Goal: Information Seeking & Learning: Learn about a topic

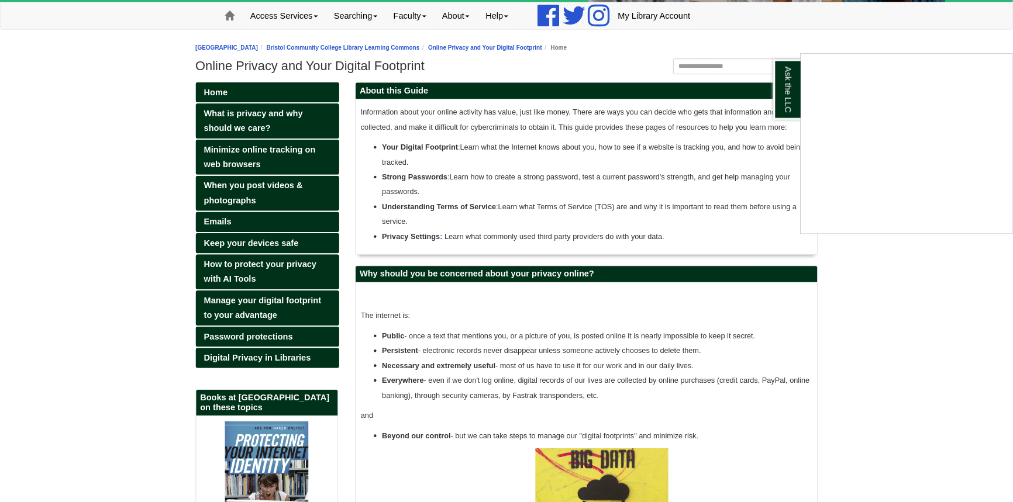
scroll to position [340, 508]
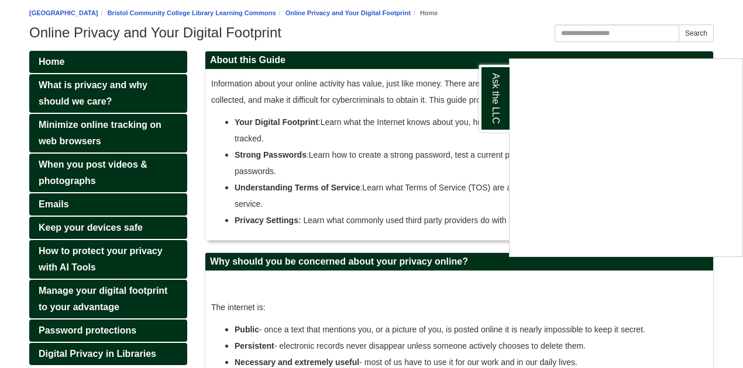
click at [736, 309] on div "Ask the LLC" at bounding box center [371, 184] width 743 height 368
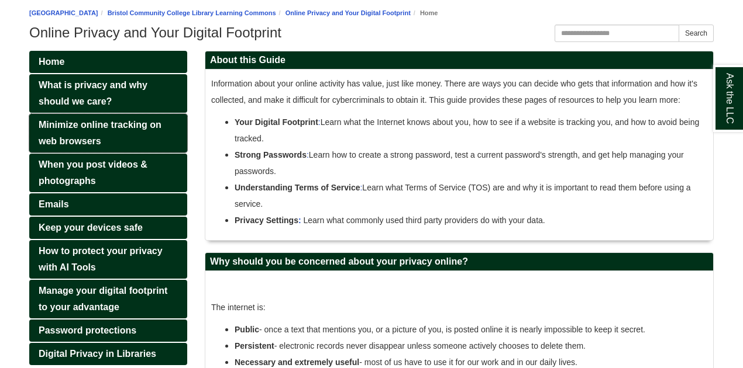
click at [128, 130] on link "Minimize online tracking on web browsers" at bounding box center [108, 133] width 158 height 39
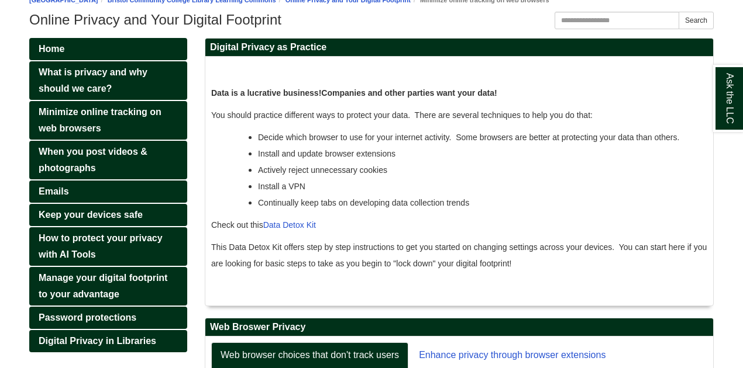
scroll to position [156, 0]
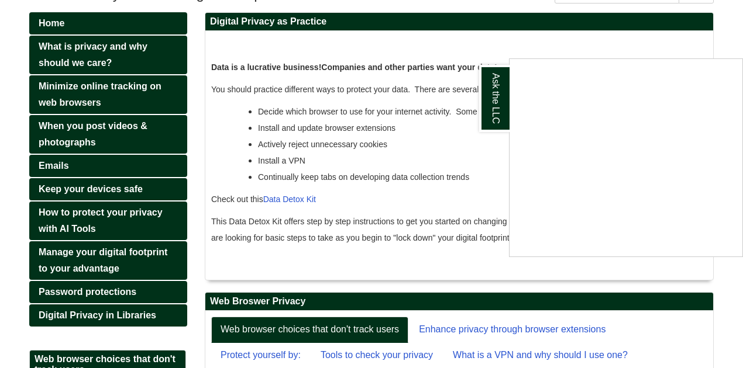
click at [477, 189] on div "Ask the LLC" at bounding box center [371, 184] width 743 height 368
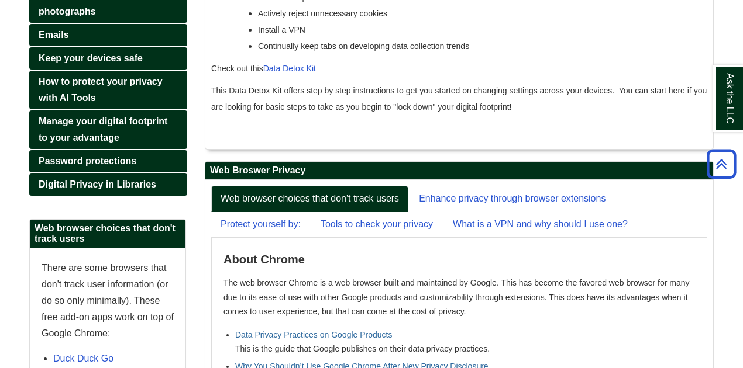
scroll to position [191, 0]
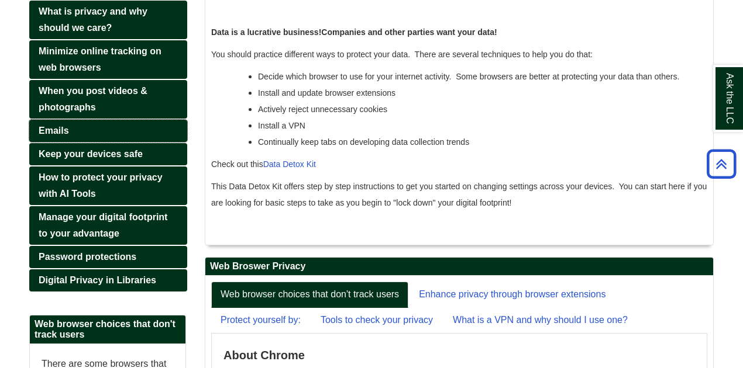
click at [89, 126] on link "Emails" at bounding box center [108, 131] width 158 height 22
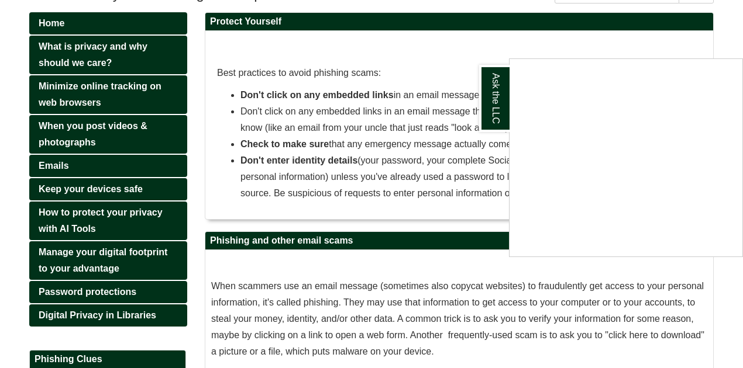
scroll to position [156, 0]
click at [99, 217] on div "Ask the LLC" at bounding box center [371, 184] width 743 height 368
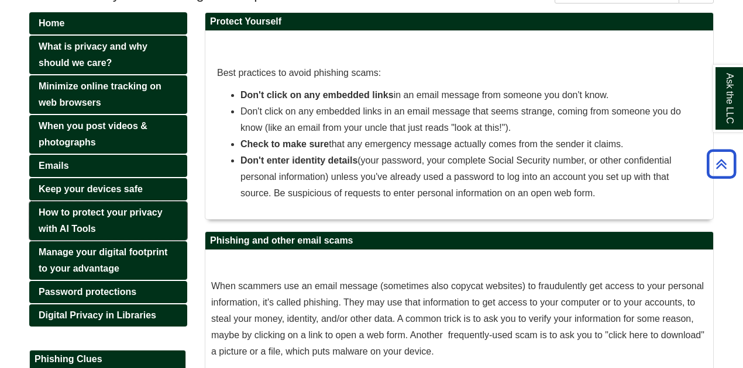
click at [96, 219] on link "How to protect your privacy with AI Tools" at bounding box center [108, 221] width 158 height 39
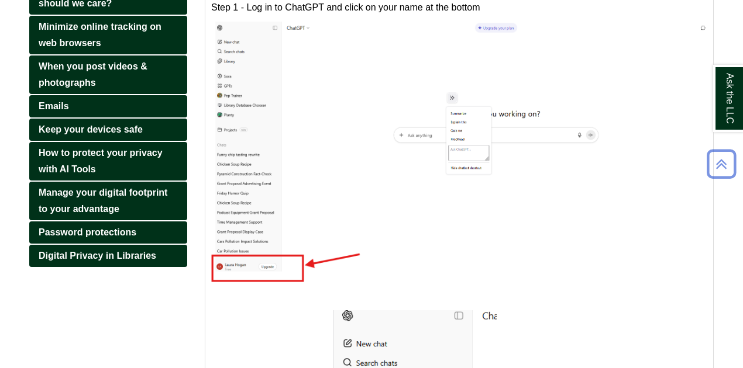
scroll to position [234, 0]
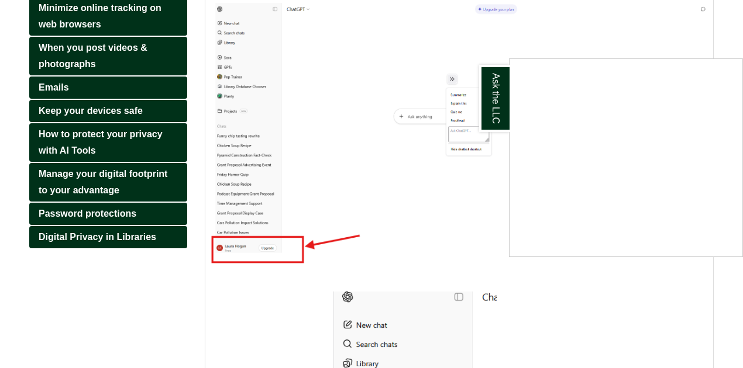
click at [681, 337] on div "Ask the LLC" at bounding box center [371, 184] width 743 height 368
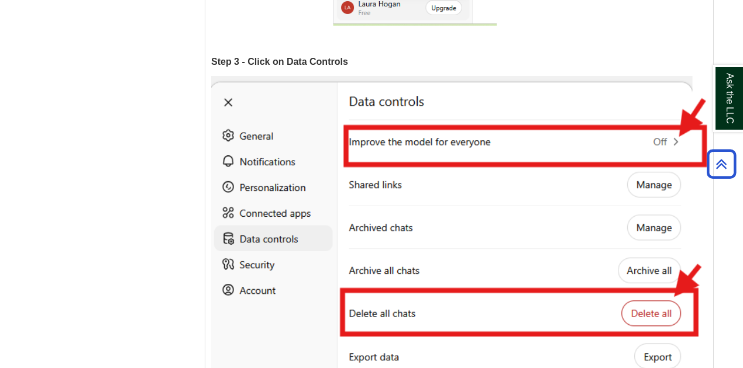
scroll to position [1014, 0]
